Goal: Book appointment/travel/reservation

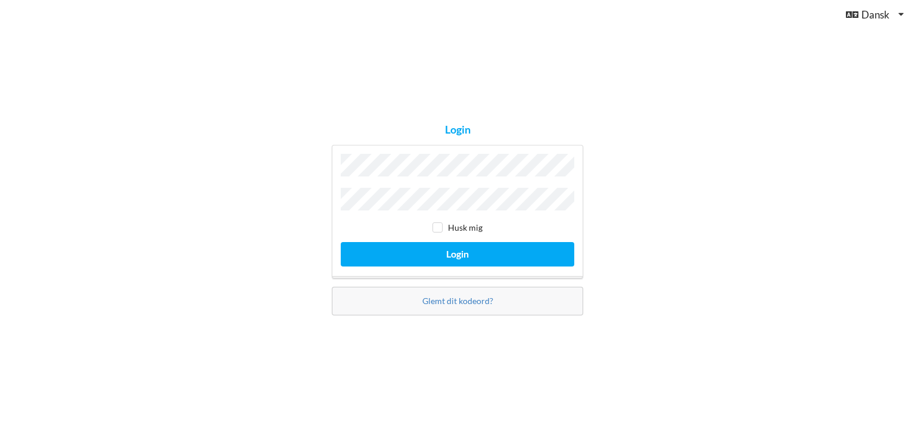
click at [341, 242] on button "Login" at bounding box center [458, 254] width 234 height 24
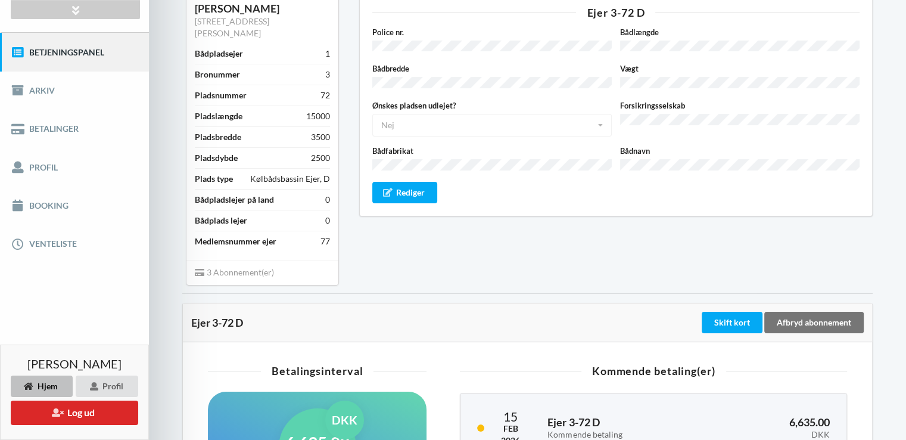
scroll to position [119, 0]
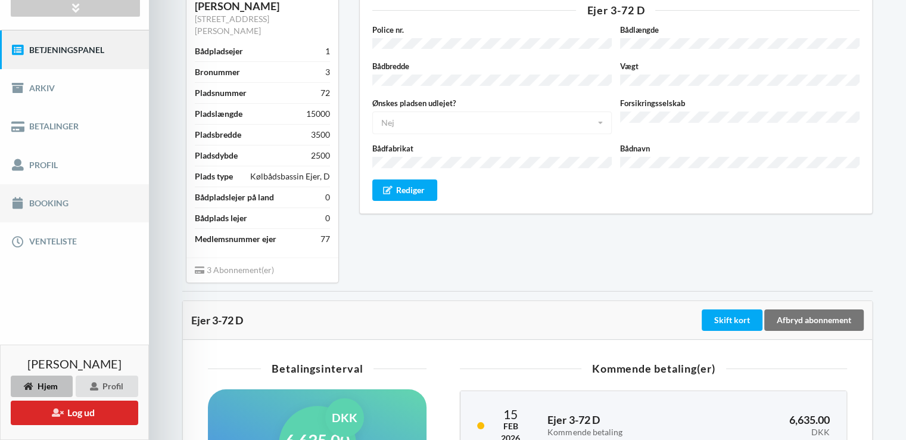
click at [38, 200] on link "Booking" at bounding box center [74, 203] width 149 height 38
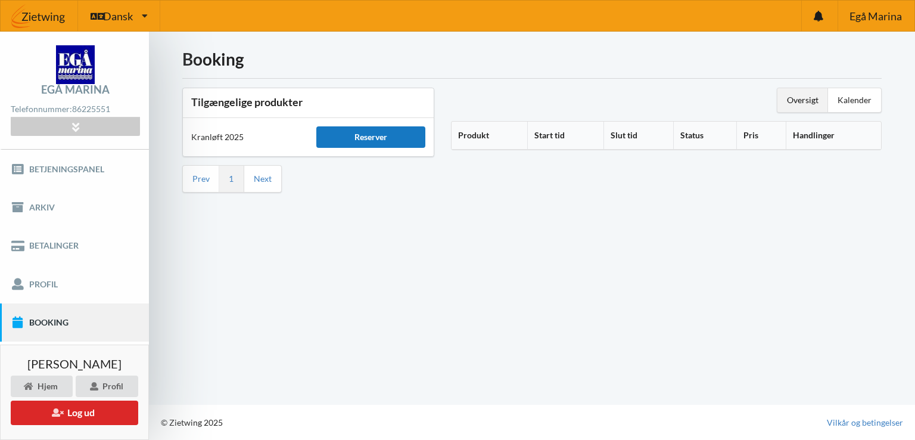
click at [366, 132] on div "Reserver" at bounding box center [370, 136] width 108 height 21
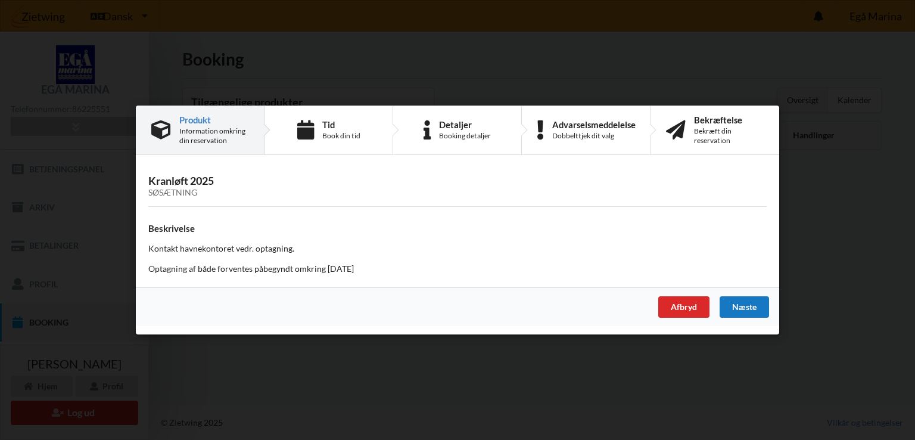
click at [746, 306] on div "Næste" at bounding box center [744, 306] width 49 height 21
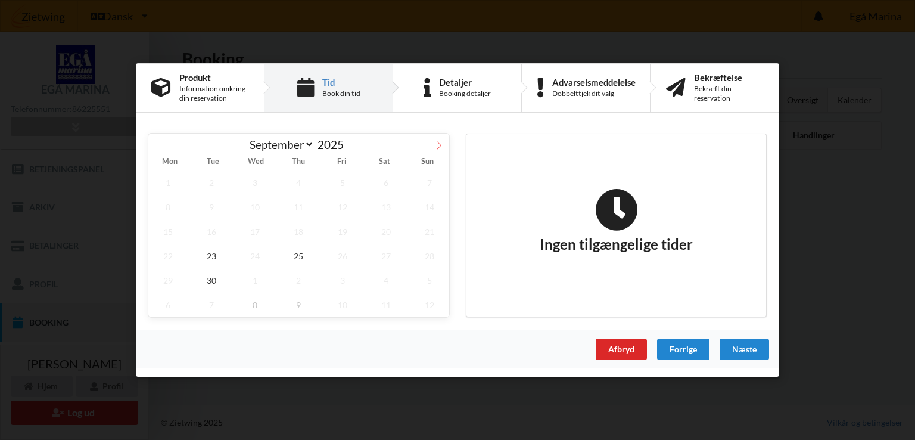
click at [437, 143] on icon at bounding box center [439, 145] width 8 height 8
click at [159, 146] on icon at bounding box center [158, 145] width 8 height 8
select select "8"
click at [210, 252] on span "23" at bounding box center [211, 256] width 39 height 24
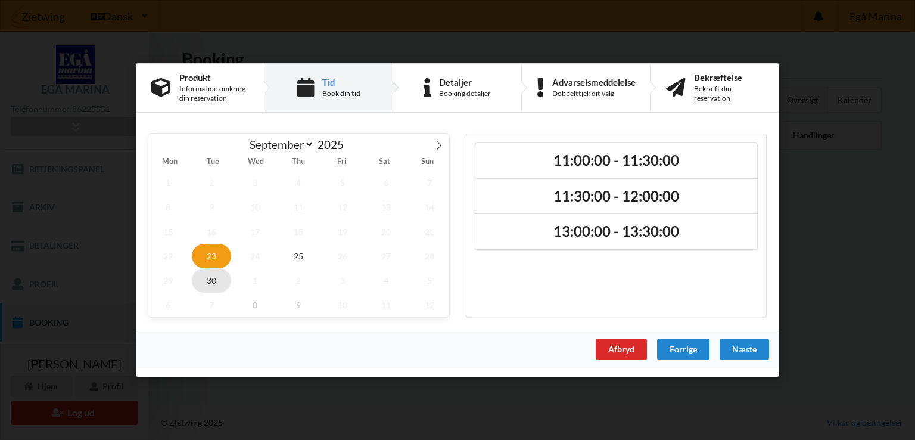
click at [213, 277] on span "30" at bounding box center [211, 280] width 39 height 24
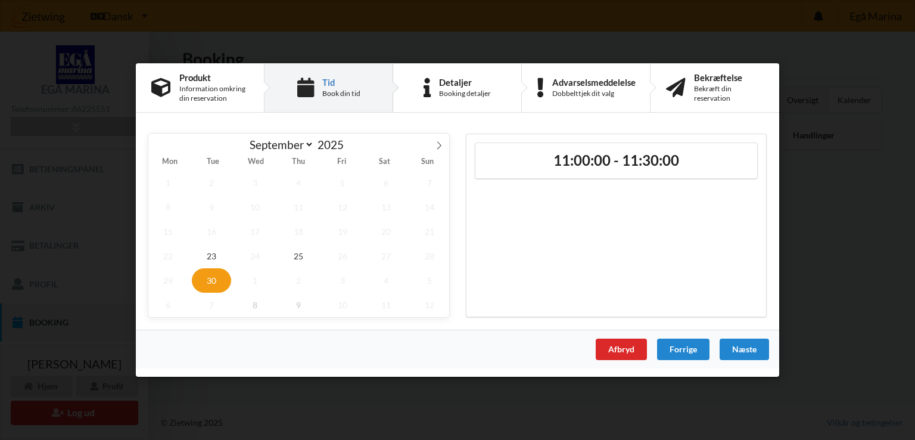
click at [210, 278] on span "30" at bounding box center [211, 280] width 39 height 24
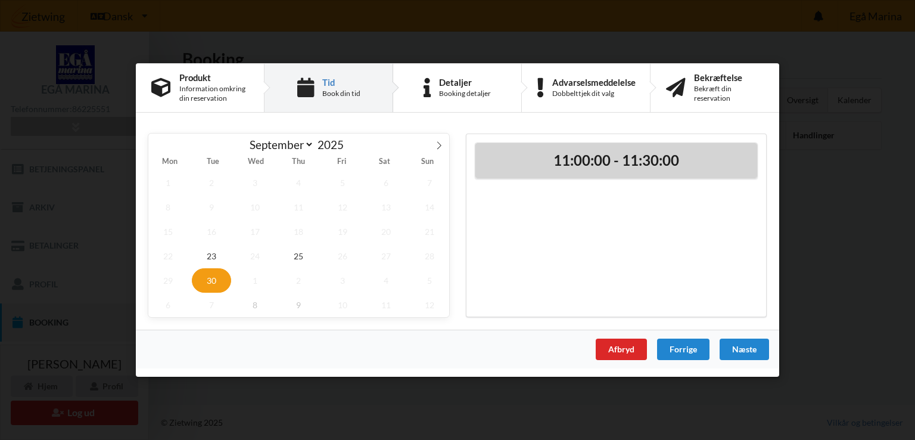
click at [627, 157] on h2 "11:00:00 - 11:30:00" at bounding box center [616, 160] width 265 height 18
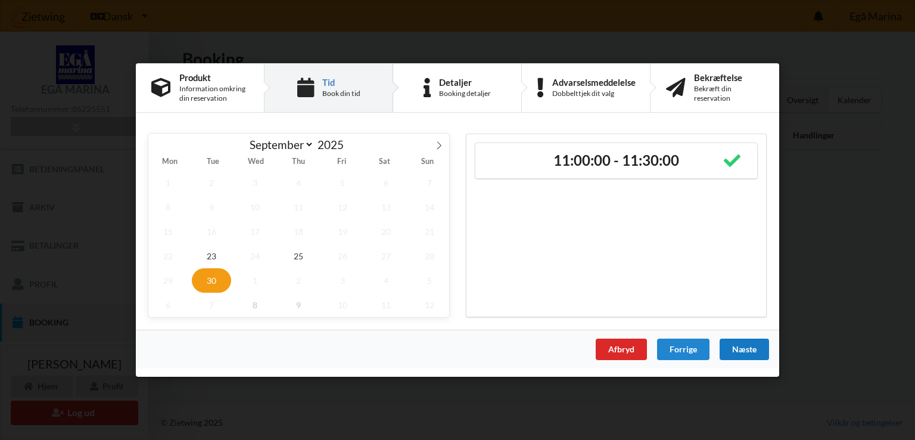
click at [741, 346] on div "Næste" at bounding box center [744, 349] width 49 height 21
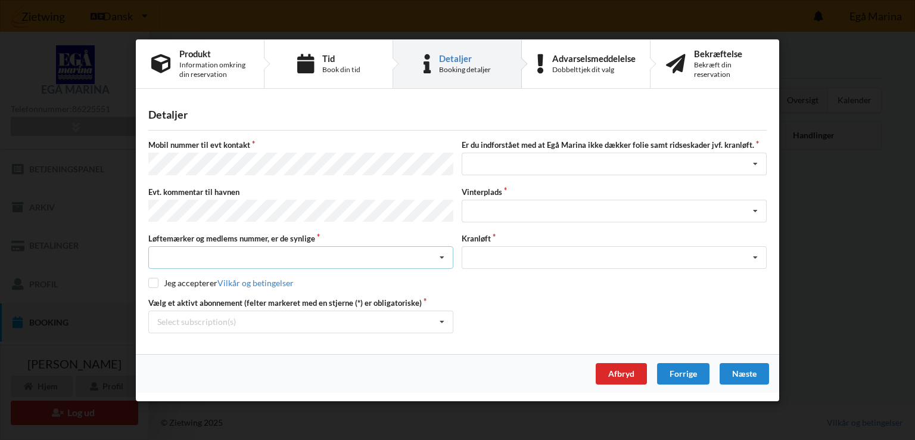
click at [441, 253] on icon at bounding box center [442, 258] width 18 height 22
click at [231, 296] on div "Ja, mine mærker er synlige og intakte" at bounding box center [301, 301] width 304 height 22
click at [156, 282] on input "checkbox" at bounding box center [153, 283] width 10 height 10
checkbox input "true"
click at [755, 209] on icon at bounding box center [756, 211] width 18 height 22
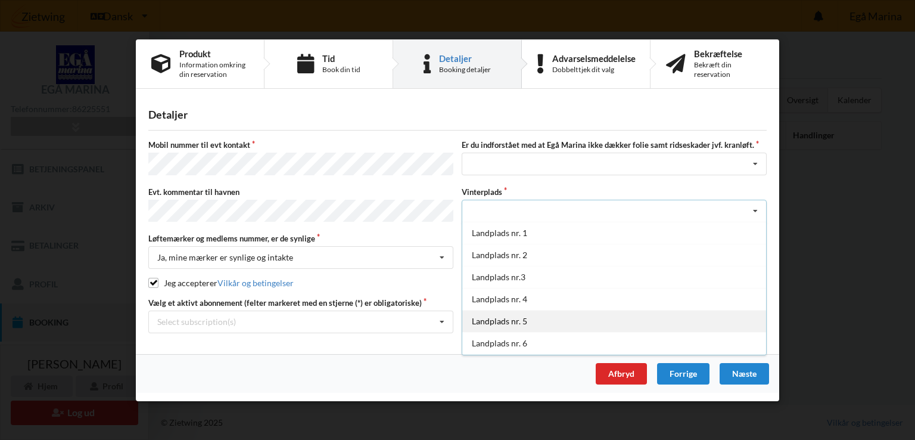
click at [514, 319] on div "Landplads nr. 5" at bounding box center [614, 320] width 304 height 22
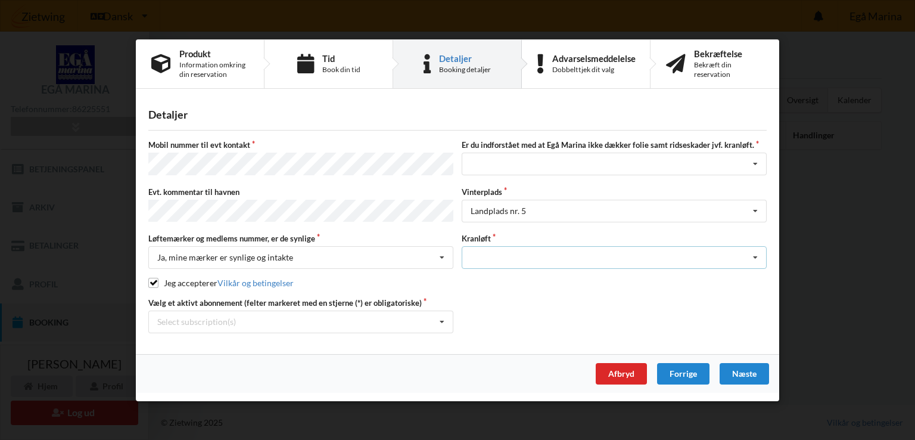
click at [754, 253] on icon at bounding box center [756, 258] width 18 height 22
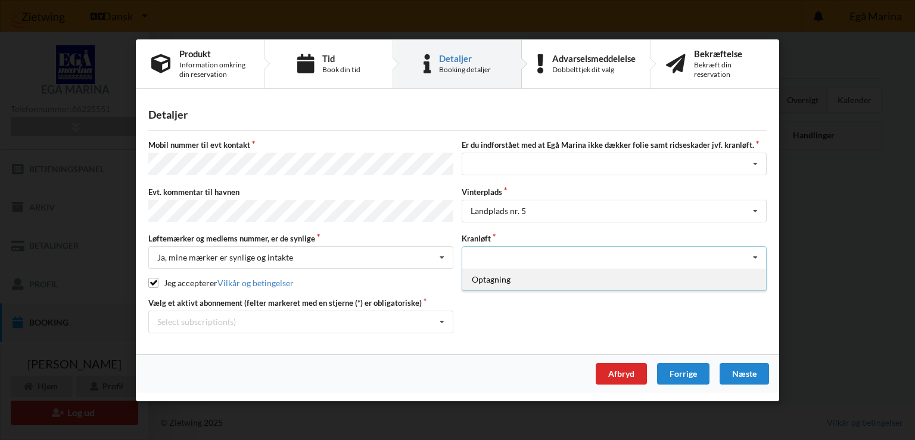
click at [490, 277] on div "Optagning" at bounding box center [614, 279] width 304 height 22
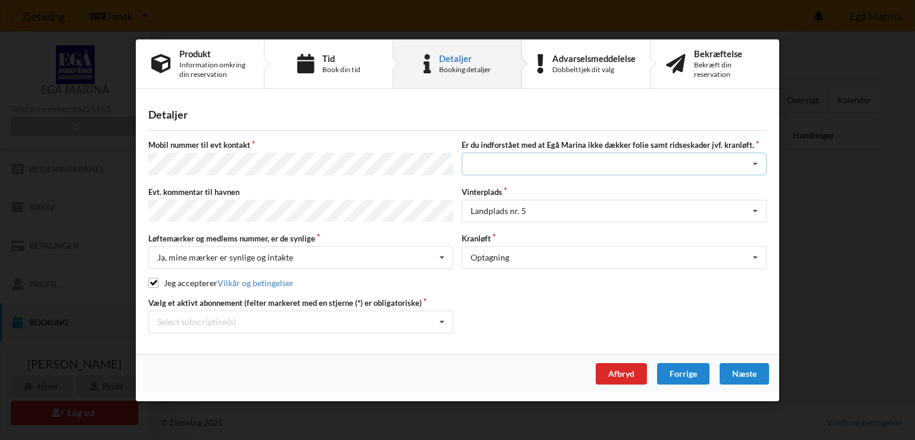
click at [754, 164] on icon at bounding box center [756, 164] width 18 height 22
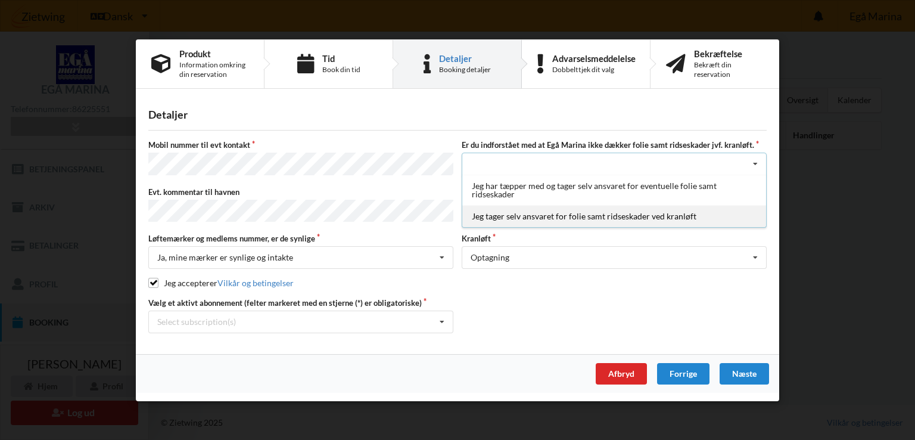
click at [598, 216] on div "Jeg tager selv ansvaret for folie samt ridseskader ved kranløft" at bounding box center [614, 216] width 304 height 22
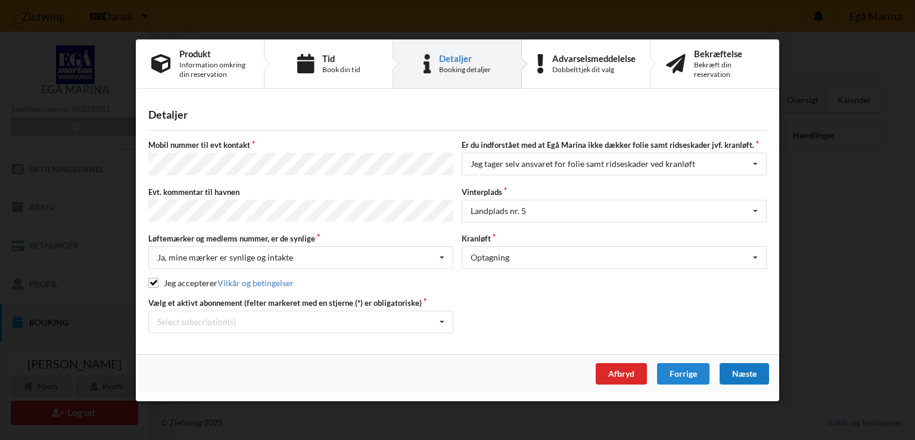
click at [743, 368] on div "Næste" at bounding box center [744, 373] width 49 height 21
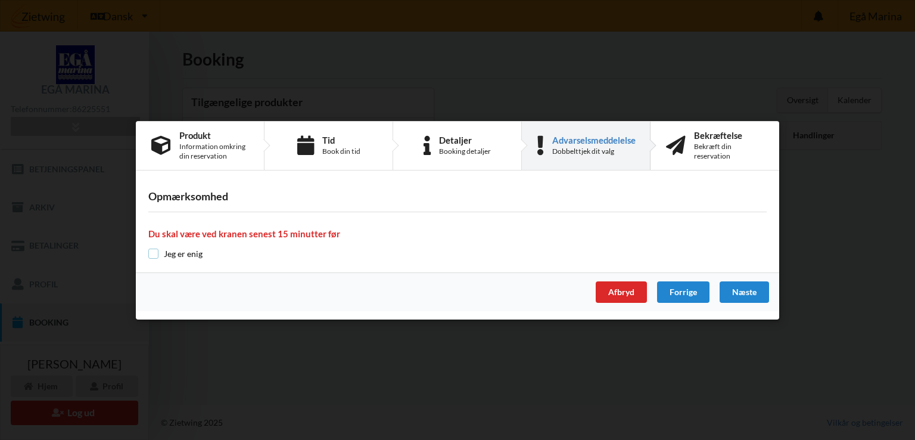
click at [154, 252] on input "checkbox" at bounding box center [153, 254] width 10 height 10
checkbox input "true"
click at [741, 291] on div "Næste" at bounding box center [744, 291] width 49 height 21
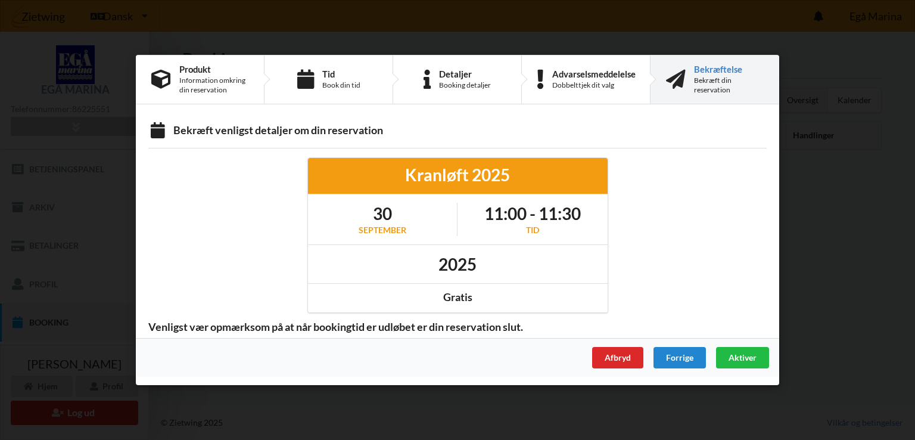
click at [743, 356] on span "Aktiver" at bounding box center [743, 357] width 28 height 10
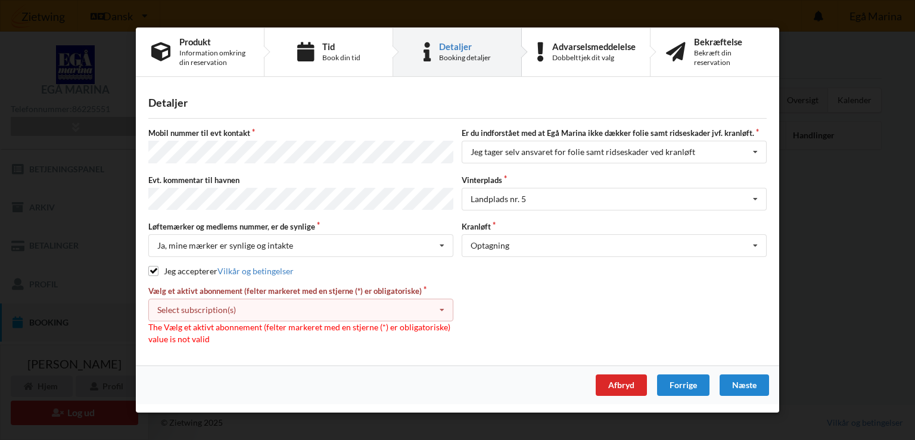
click at [443, 307] on icon at bounding box center [442, 310] width 18 height 22
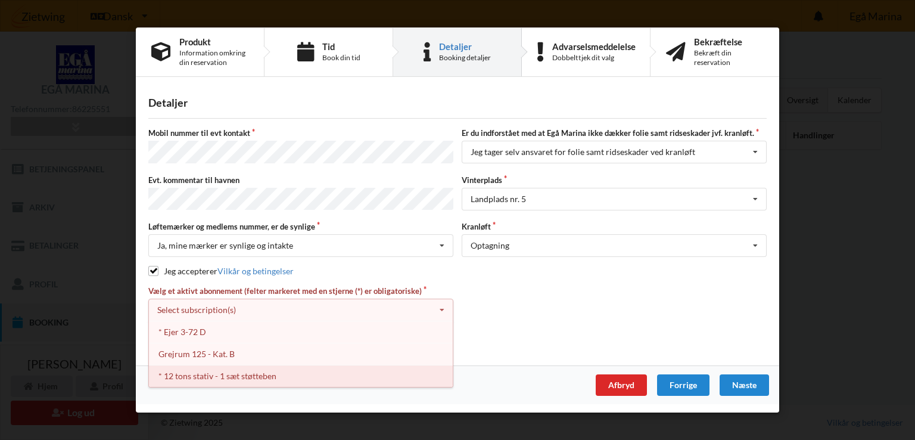
click at [198, 372] on div "* 12 tons stativ - 1 sæt støtteben" at bounding box center [301, 376] width 304 height 22
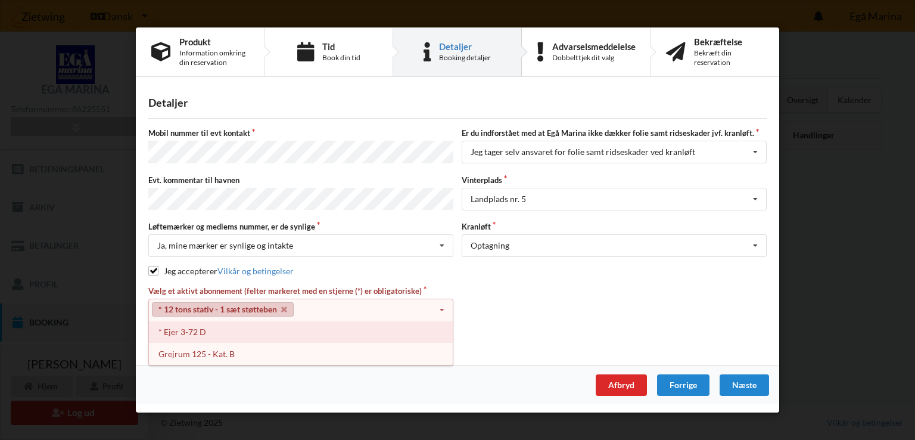
click at [180, 329] on div "* Ejer 3-72 D" at bounding box center [301, 332] width 304 height 22
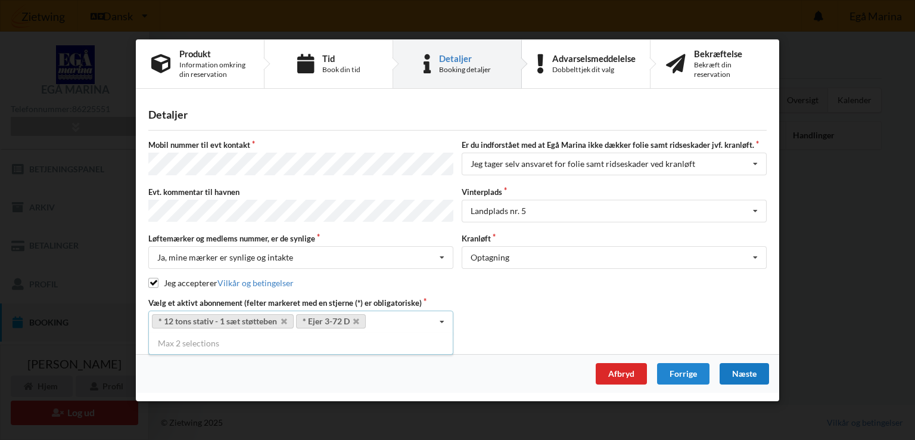
click at [749, 371] on div "Næste" at bounding box center [744, 373] width 49 height 21
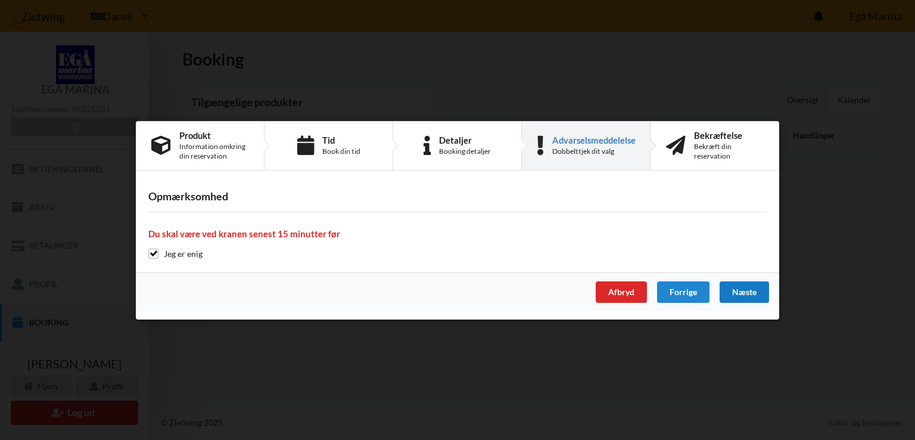
click at [737, 285] on div "Næste" at bounding box center [744, 291] width 49 height 21
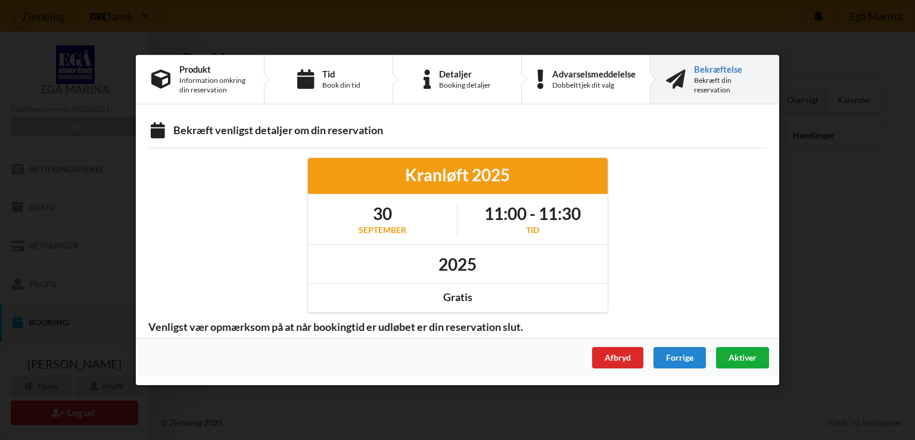
click at [741, 355] on span "Aktiver" at bounding box center [743, 357] width 28 height 10
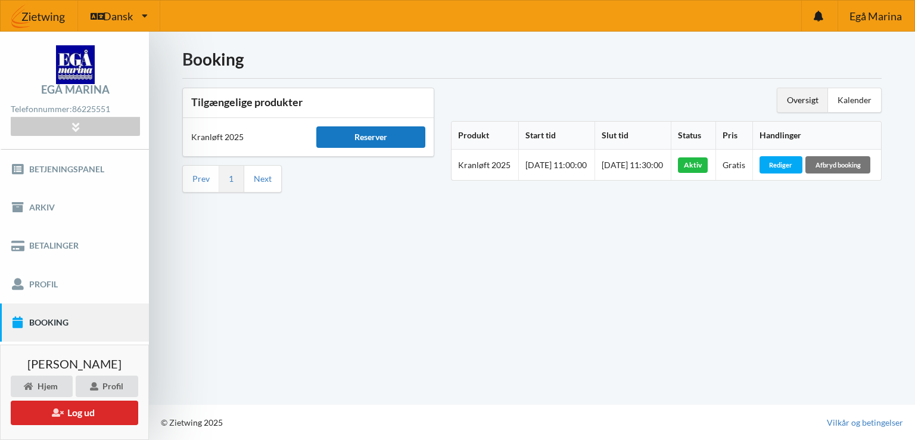
click at [343, 133] on div "Reserver" at bounding box center [370, 136] width 108 height 21
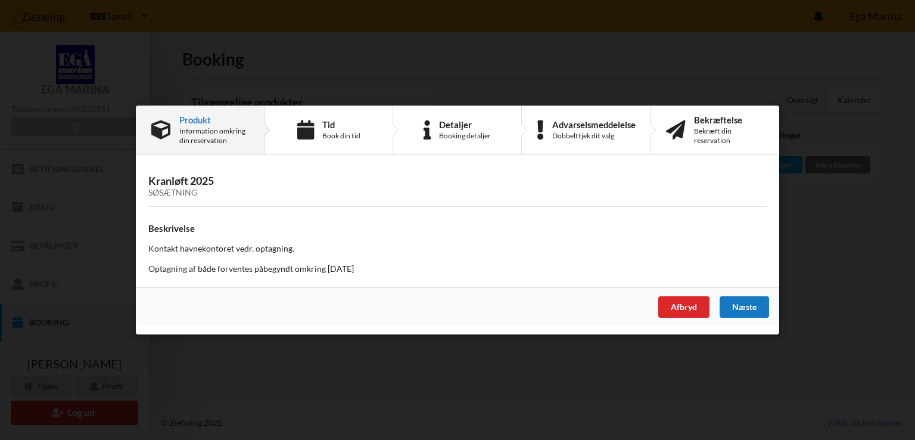
click at [738, 305] on div "Næste" at bounding box center [744, 306] width 49 height 21
